Goal: Information Seeking & Learning: Learn about a topic

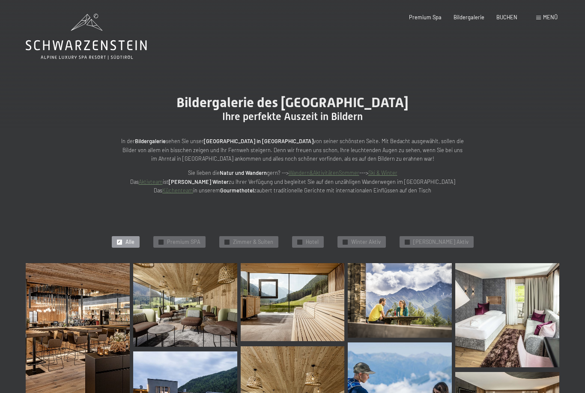
click at [429, 18] on span "Premium Spa" at bounding box center [425, 17] width 33 height 7
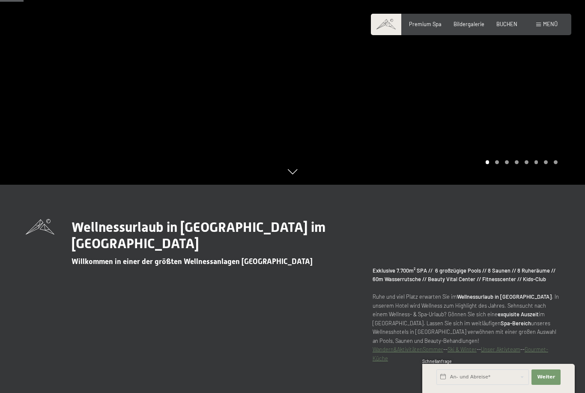
scroll to position [208, 0]
click at [549, 24] on span "Menü" at bounding box center [550, 24] width 15 height 7
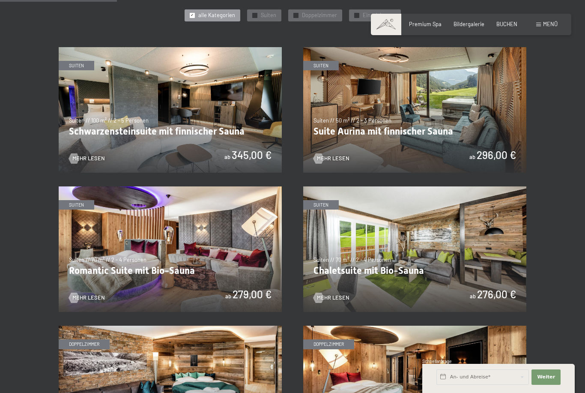
scroll to position [407, 0]
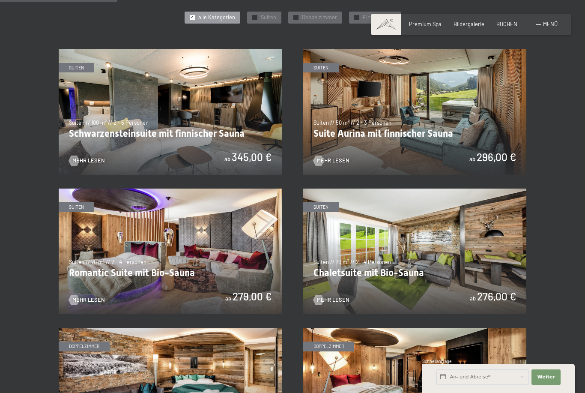
click at [426, 351] on img at bounding box center [414, 390] width 223 height 125
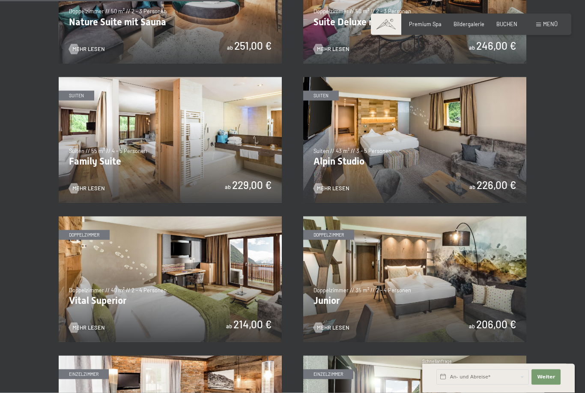
scroll to position [797, 0]
click at [99, 184] on span "Mehr Lesen" at bounding box center [88, 188] width 33 height 8
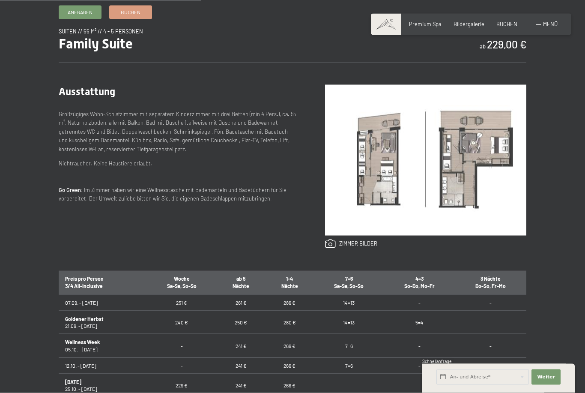
scroll to position [300, 0]
click at [387, 192] on img at bounding box center [425, 159] width 201 height 151
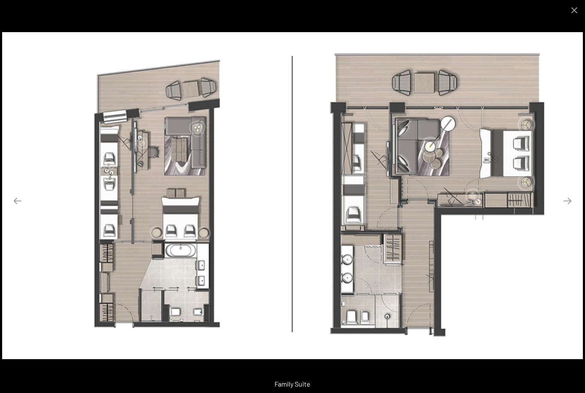
click at [576, 9] on button "Close gallery" at bounding box center [574, 10] width 21 height 20
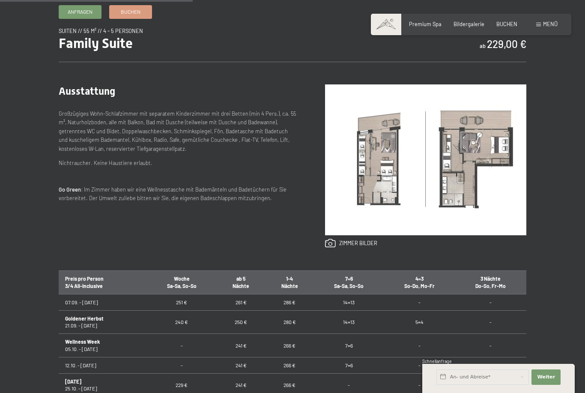
click at [471, 197] on img at bounding box center [425, 159] width 201 height 151
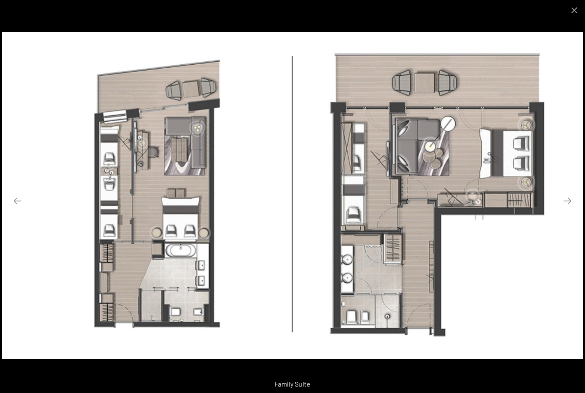
click at [582, 9] on button "Close gallery" at bounding box center [574, 10] width 21 height 20
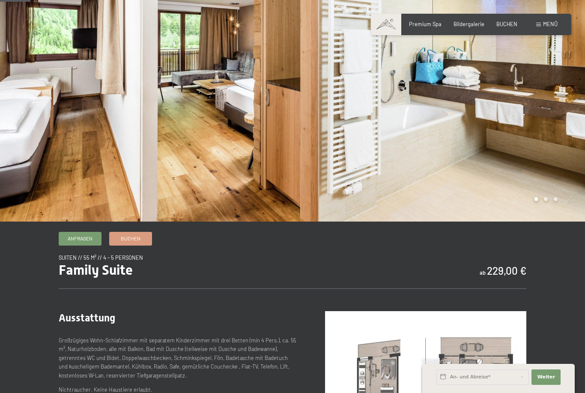
scroll to position [0, 0]
